Goal: Navigation & Orientation: Find specific page/section

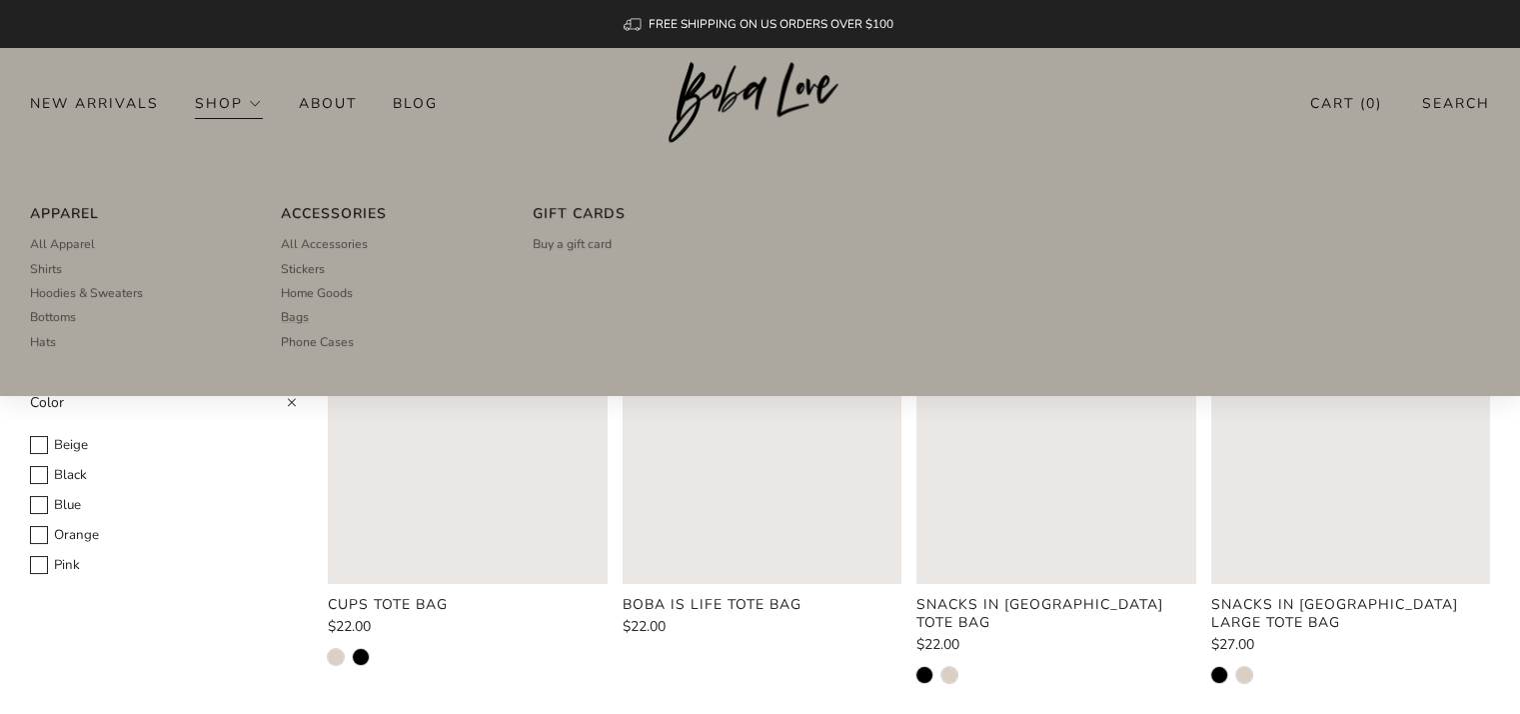
click at [220, 102] on link "Shop" at bounding box center [229, 103] width 68 height 32
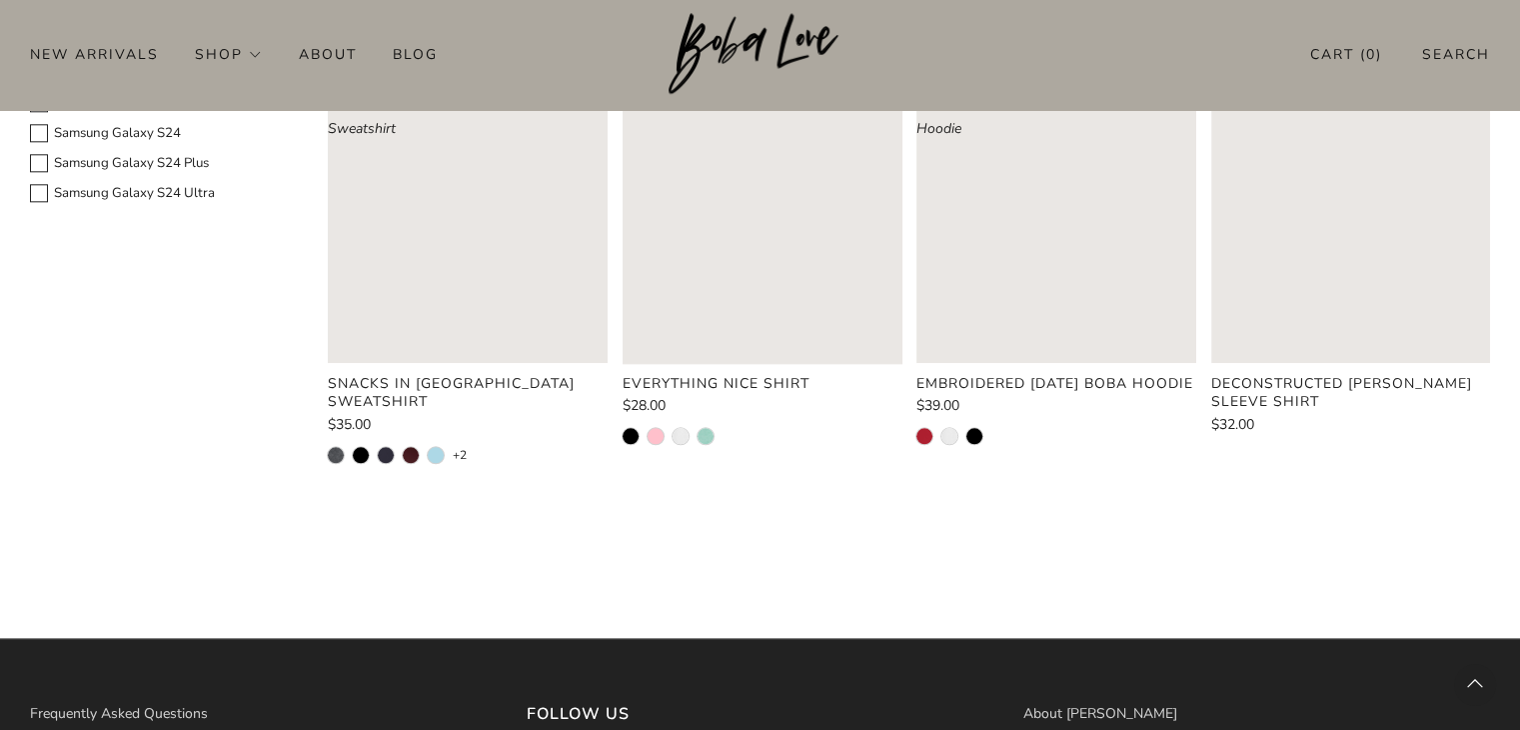
scroll to position [2454, 0]
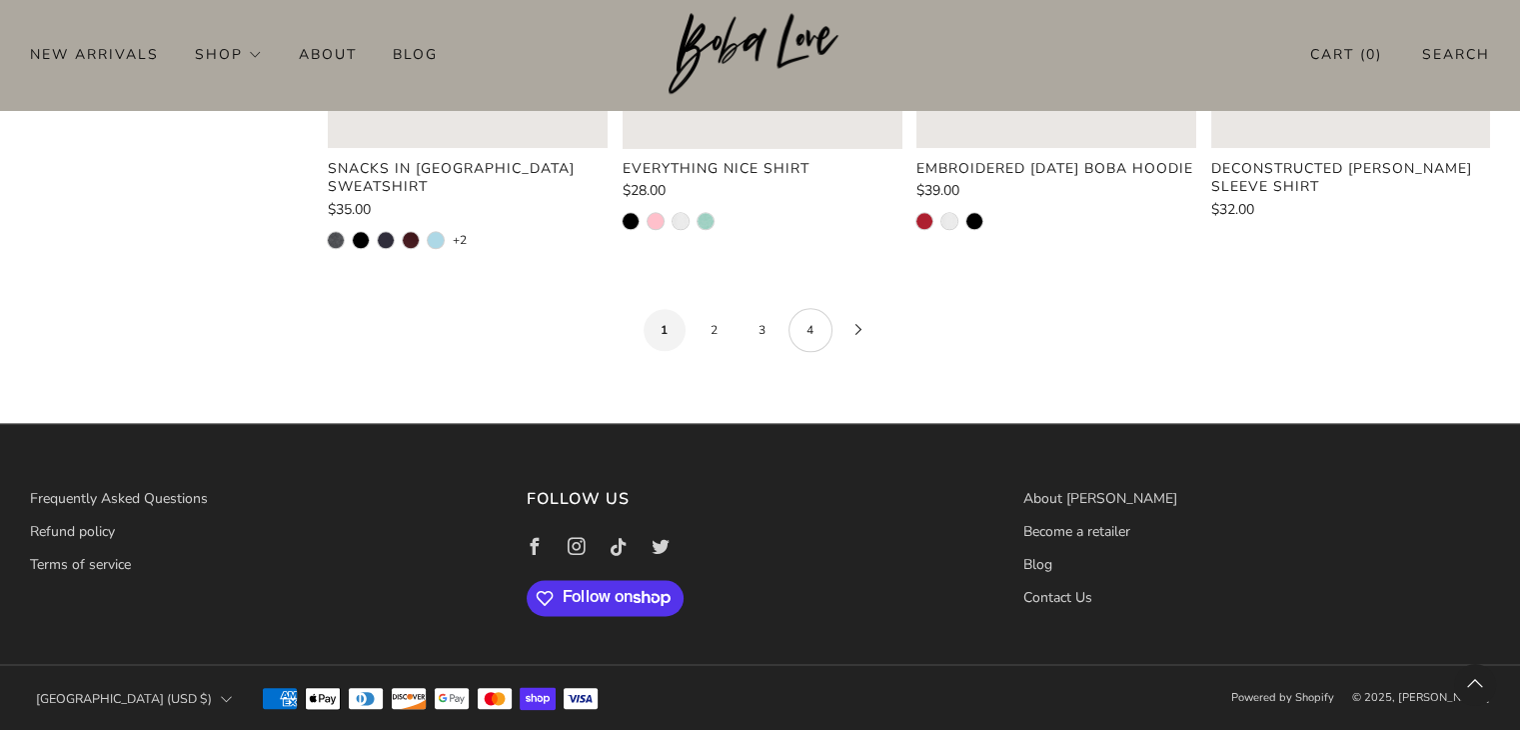
click at [802, 326] on link "4" at bounding box center [811, 330] width 44 height 44
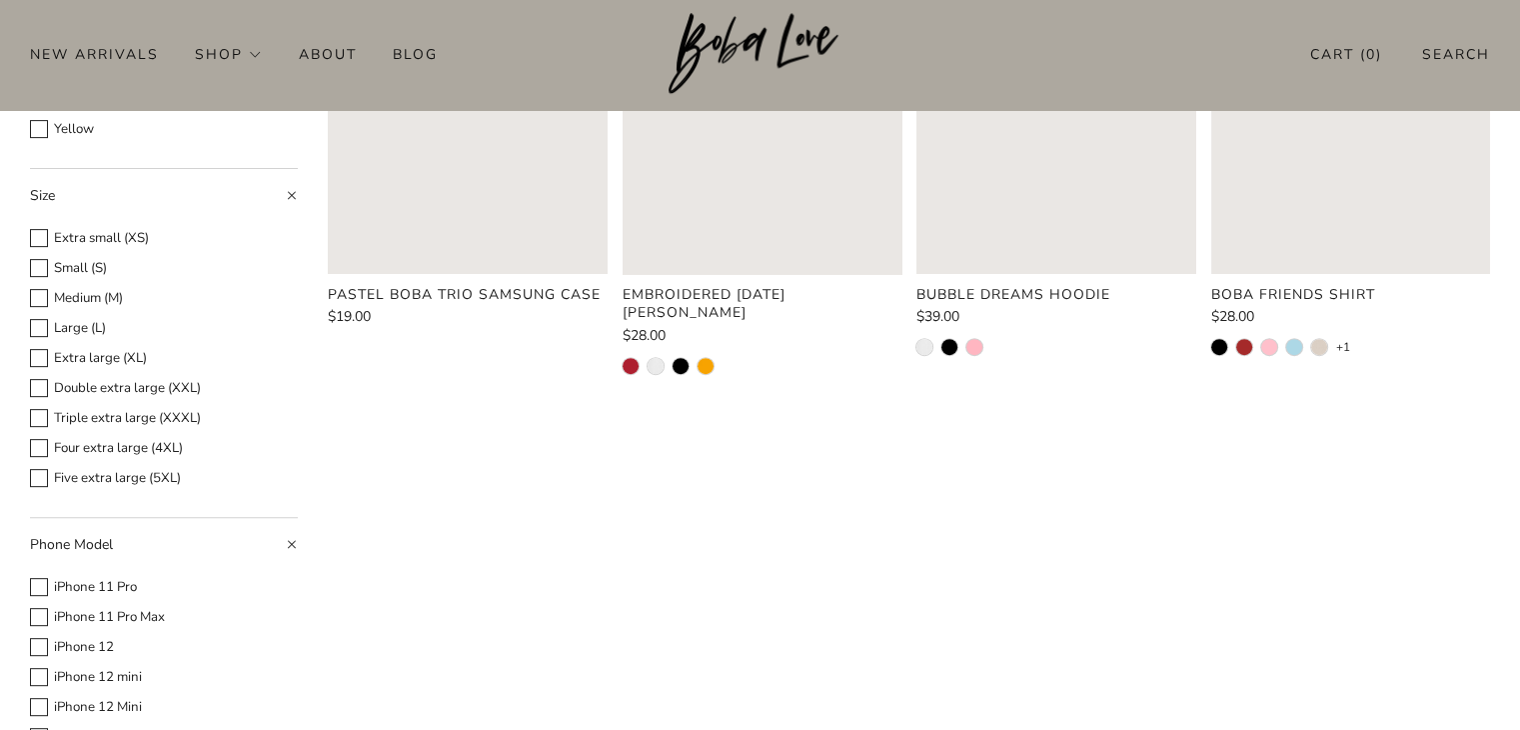
scroll to position [719, 0]
